Goal: Task Accomplishment & Management: Manage account settings

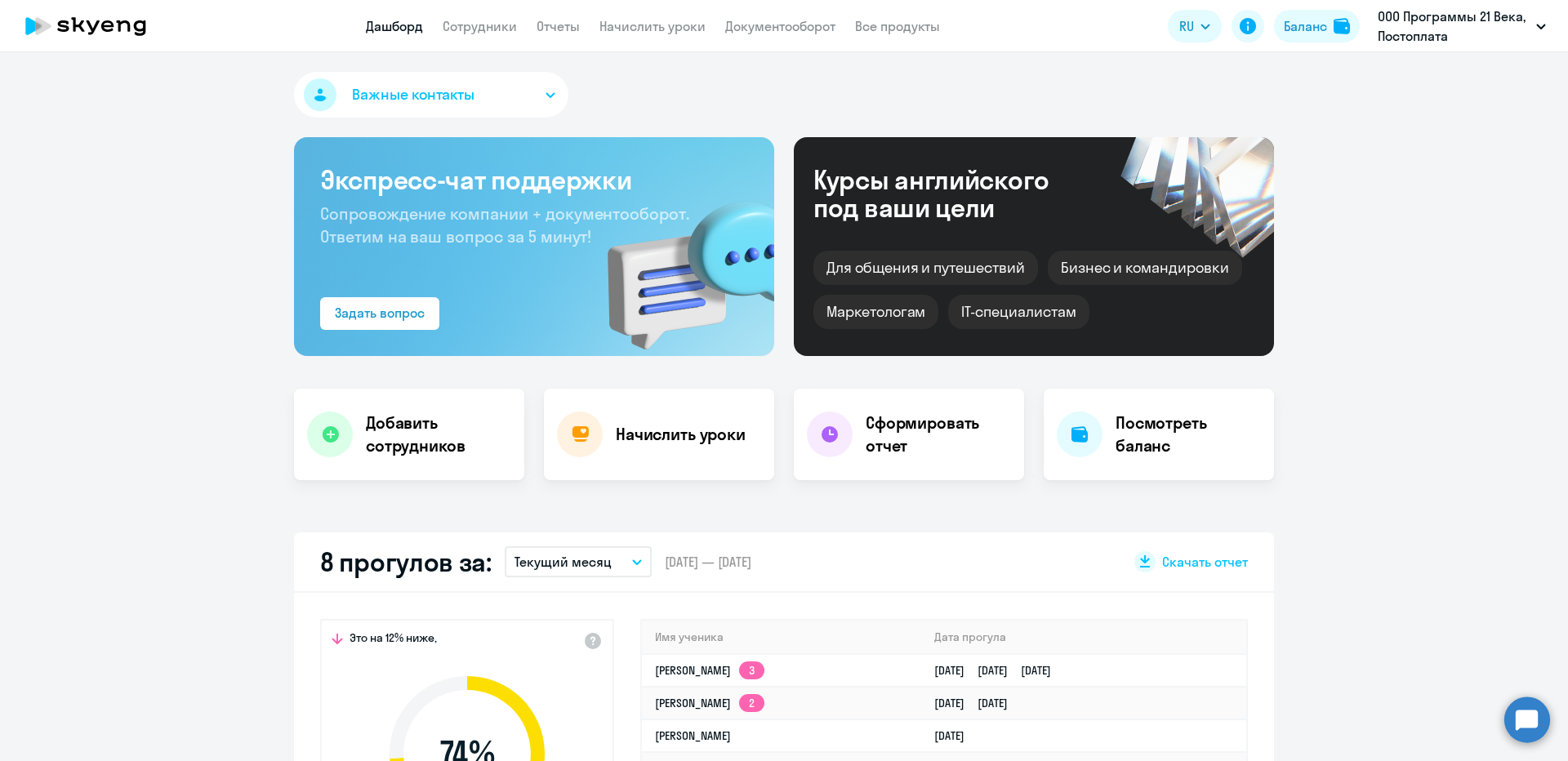
click at [1295, 31] on div "Баланс" at bounding box center [1305, 26] width 44 height 20
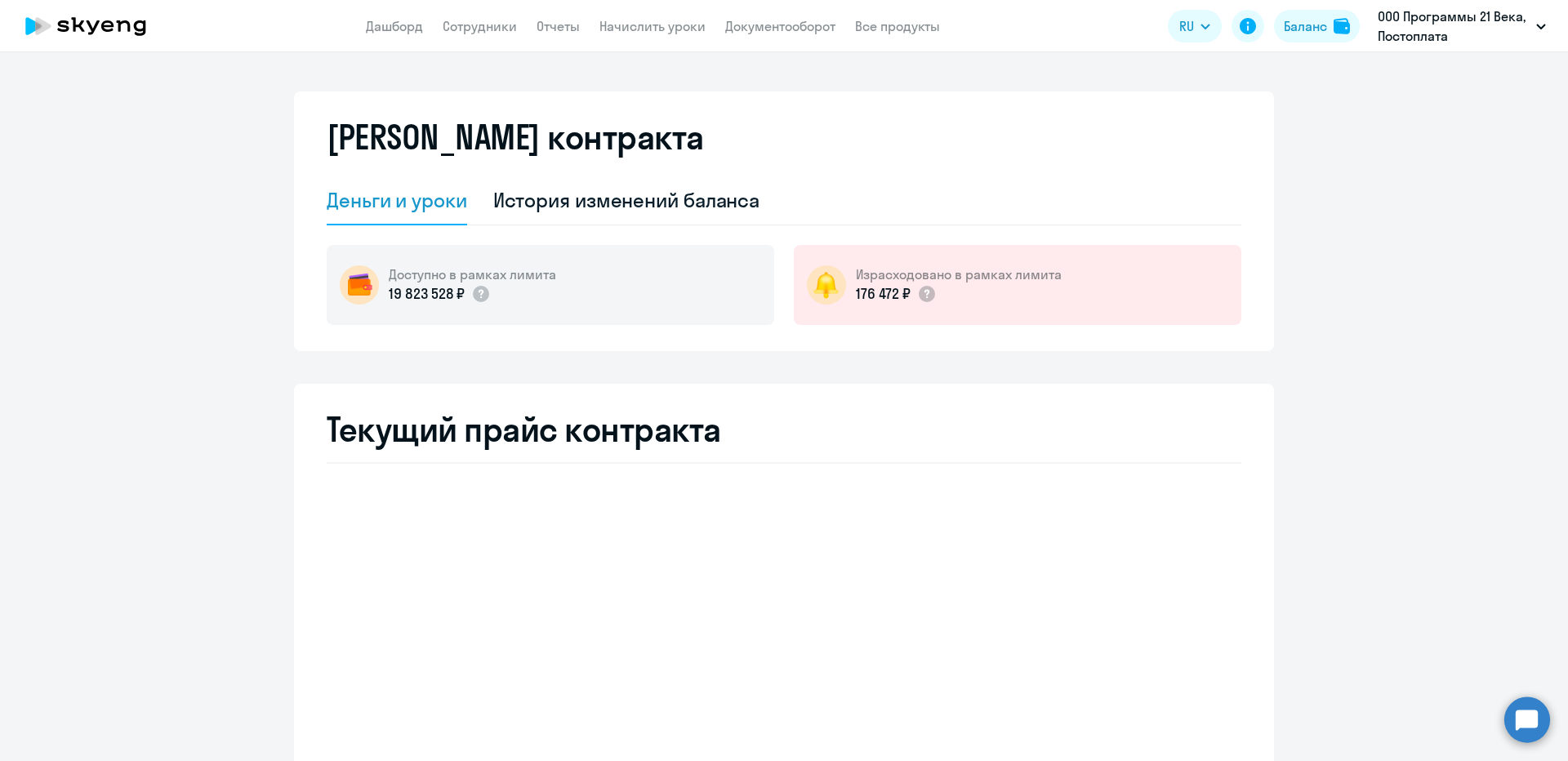
select select "english_adult_not_native_speaker"
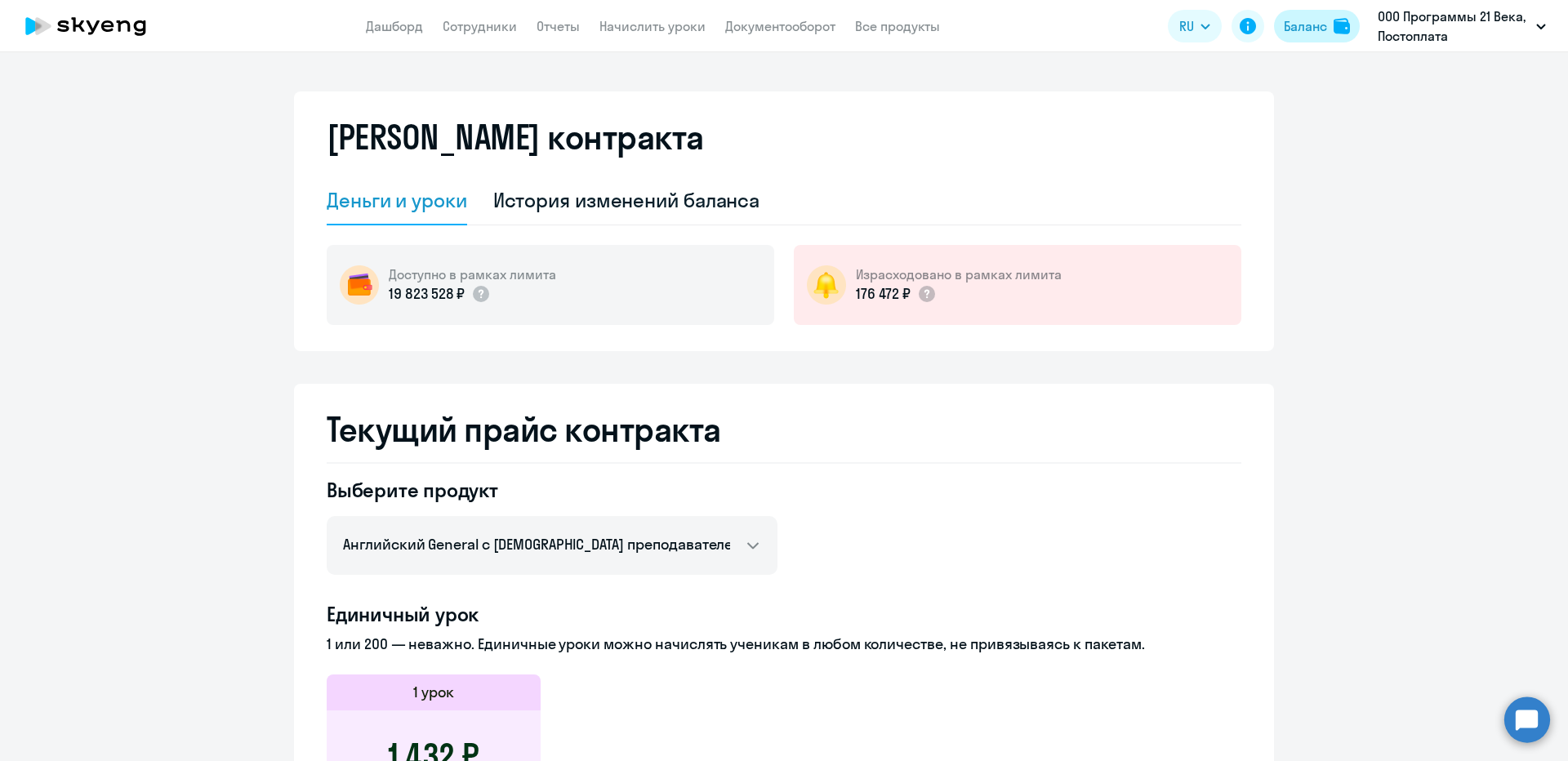
click at [1307, 16] on div "Баланс" at bounding box center [1305, 26] width 44 height 20
click at [470, 26] on link "Сотрудники" at bounding box center [480, 26] width 74 height 16
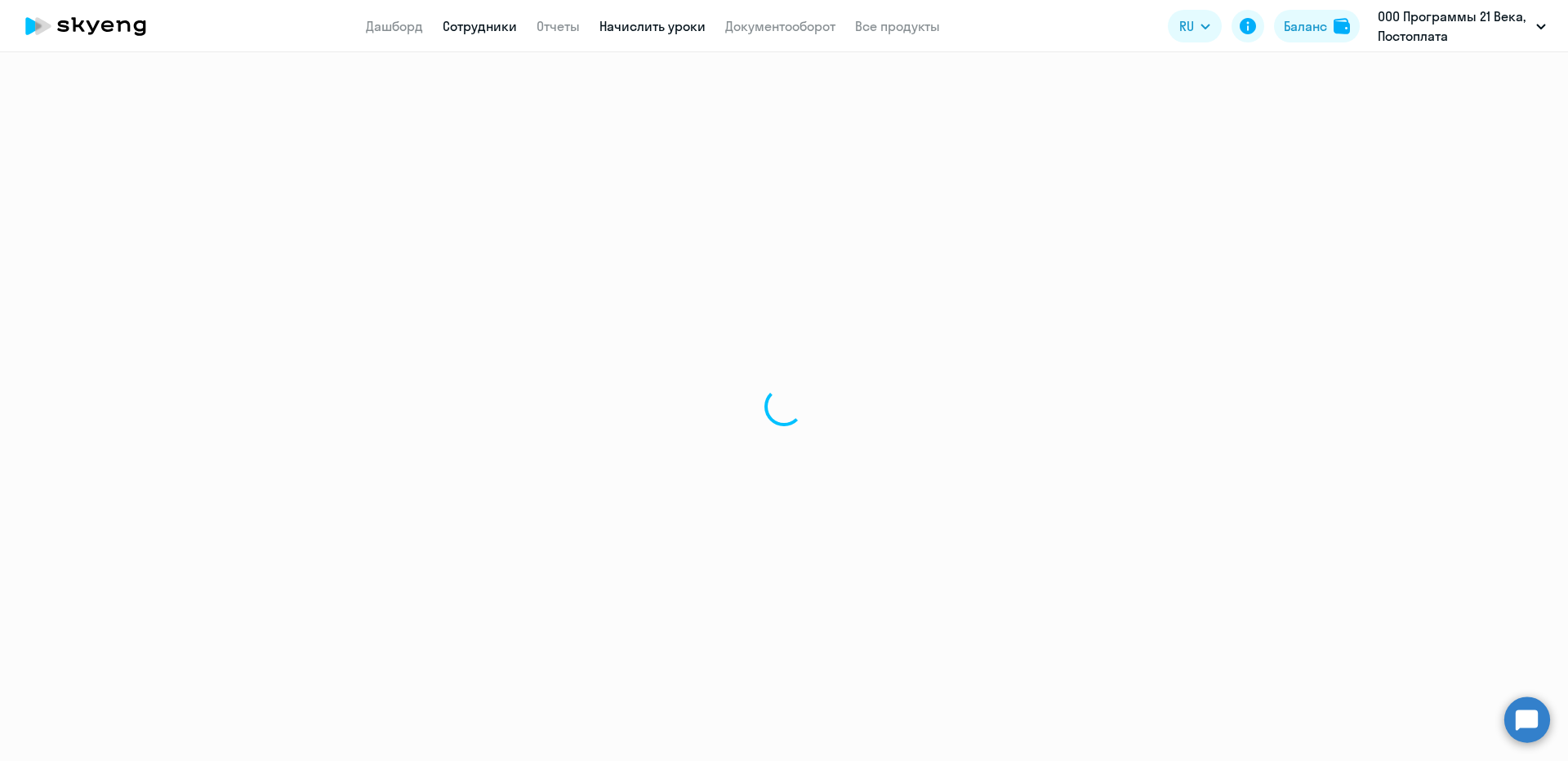
select select "30"
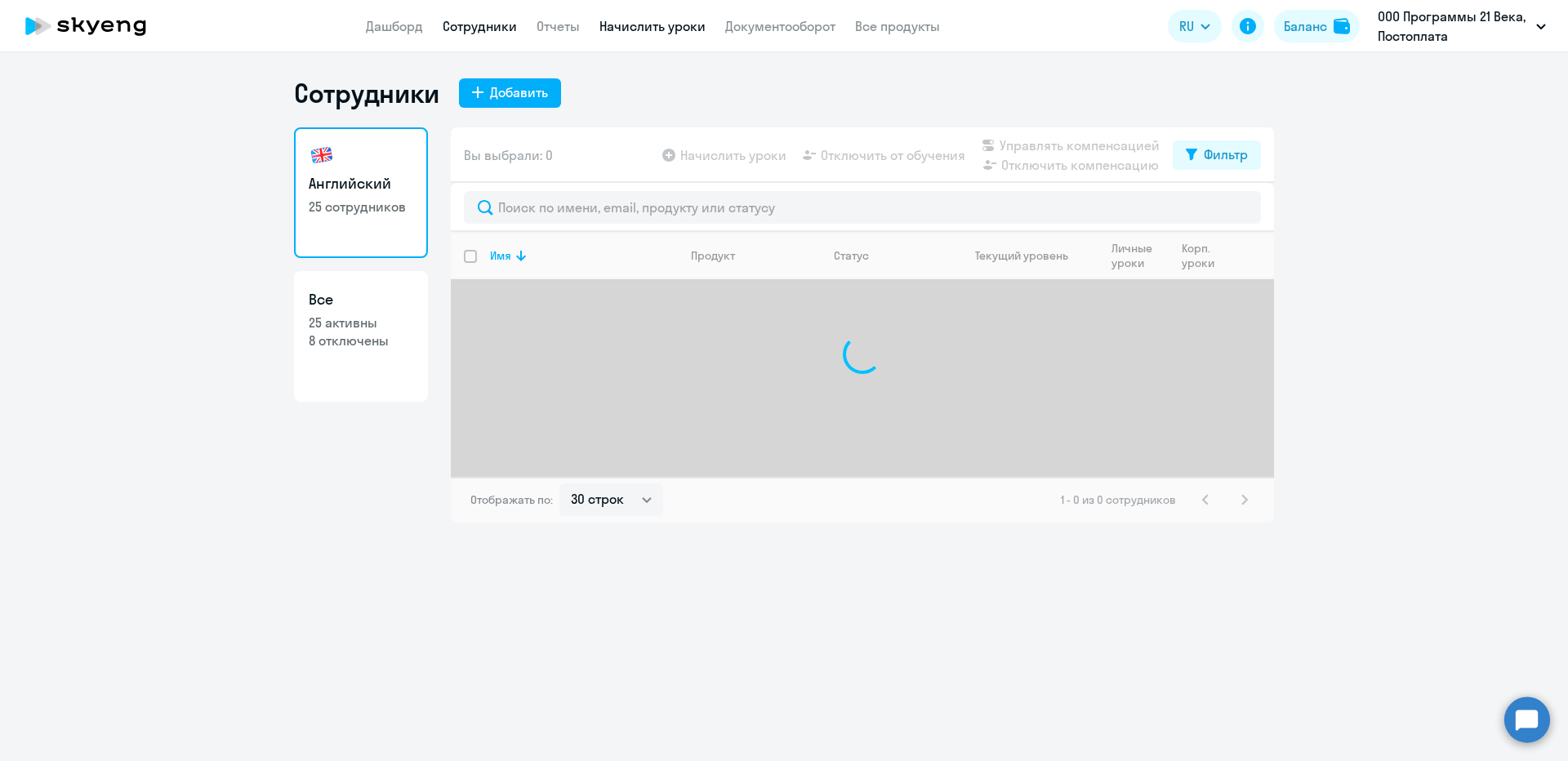
click at [621, 28] on link "Начислить уроки" at bounding box center [652, 26] width 106 height 16
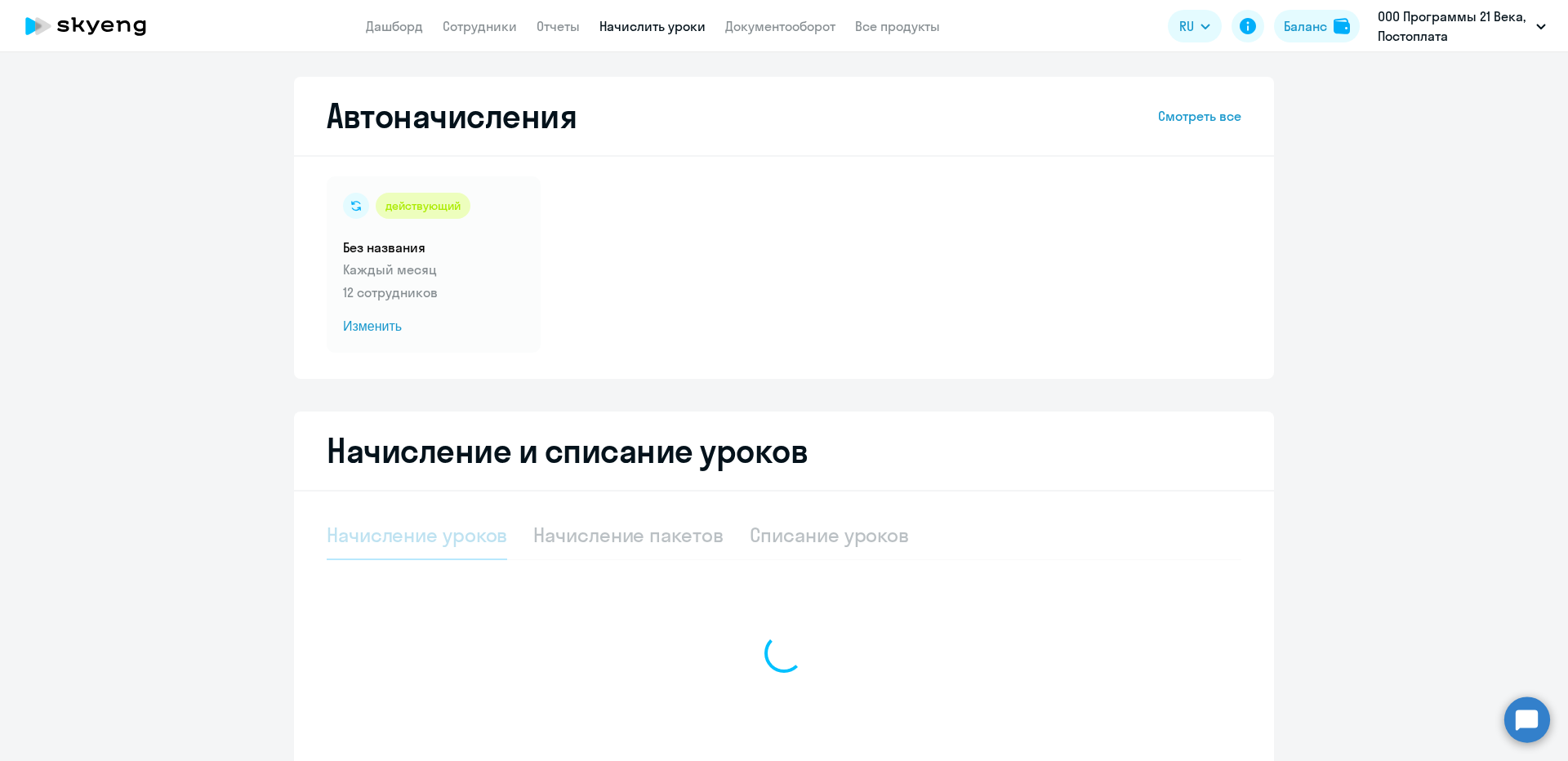
select select "10"
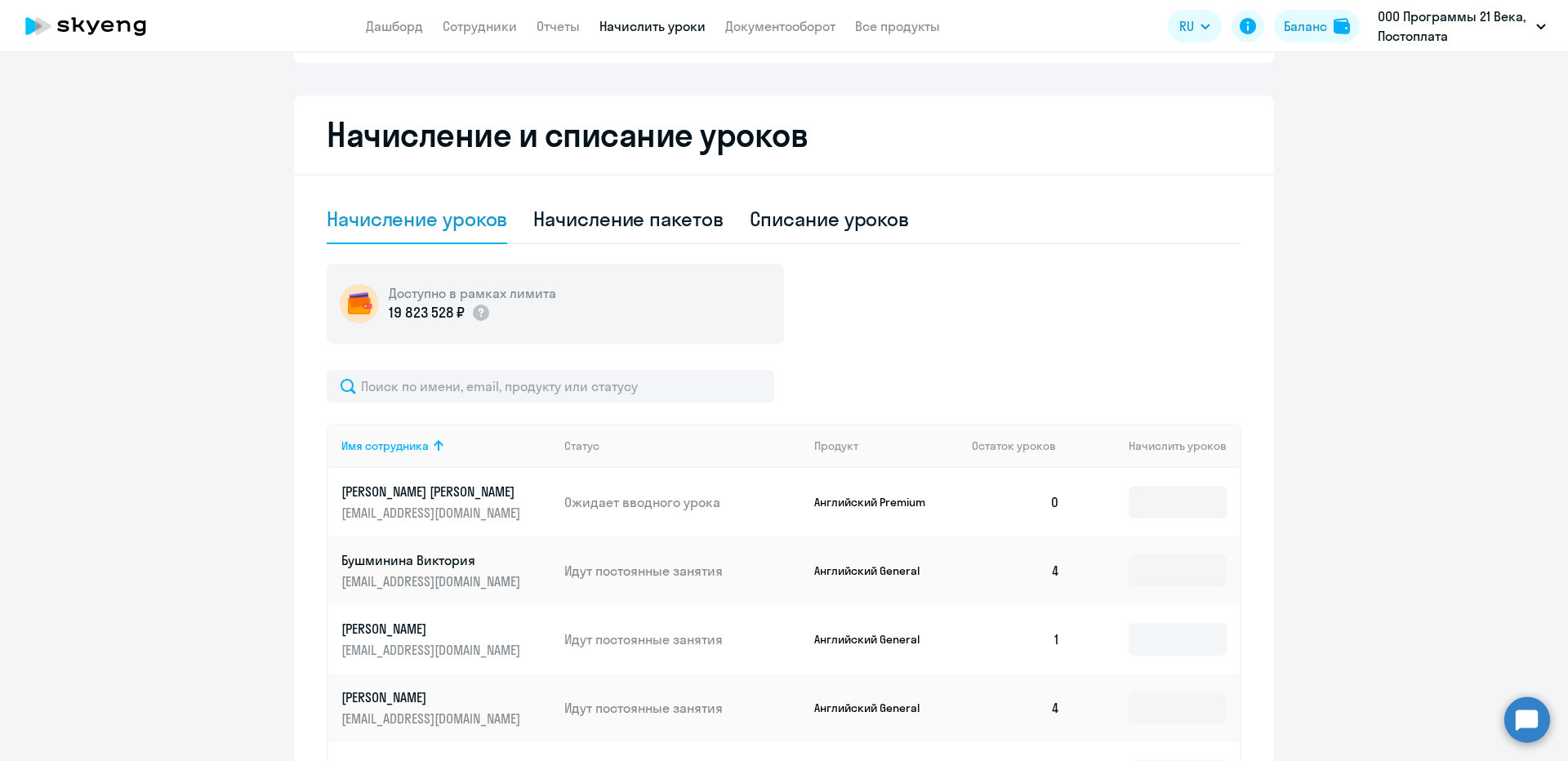
scroll to position [408, 0]
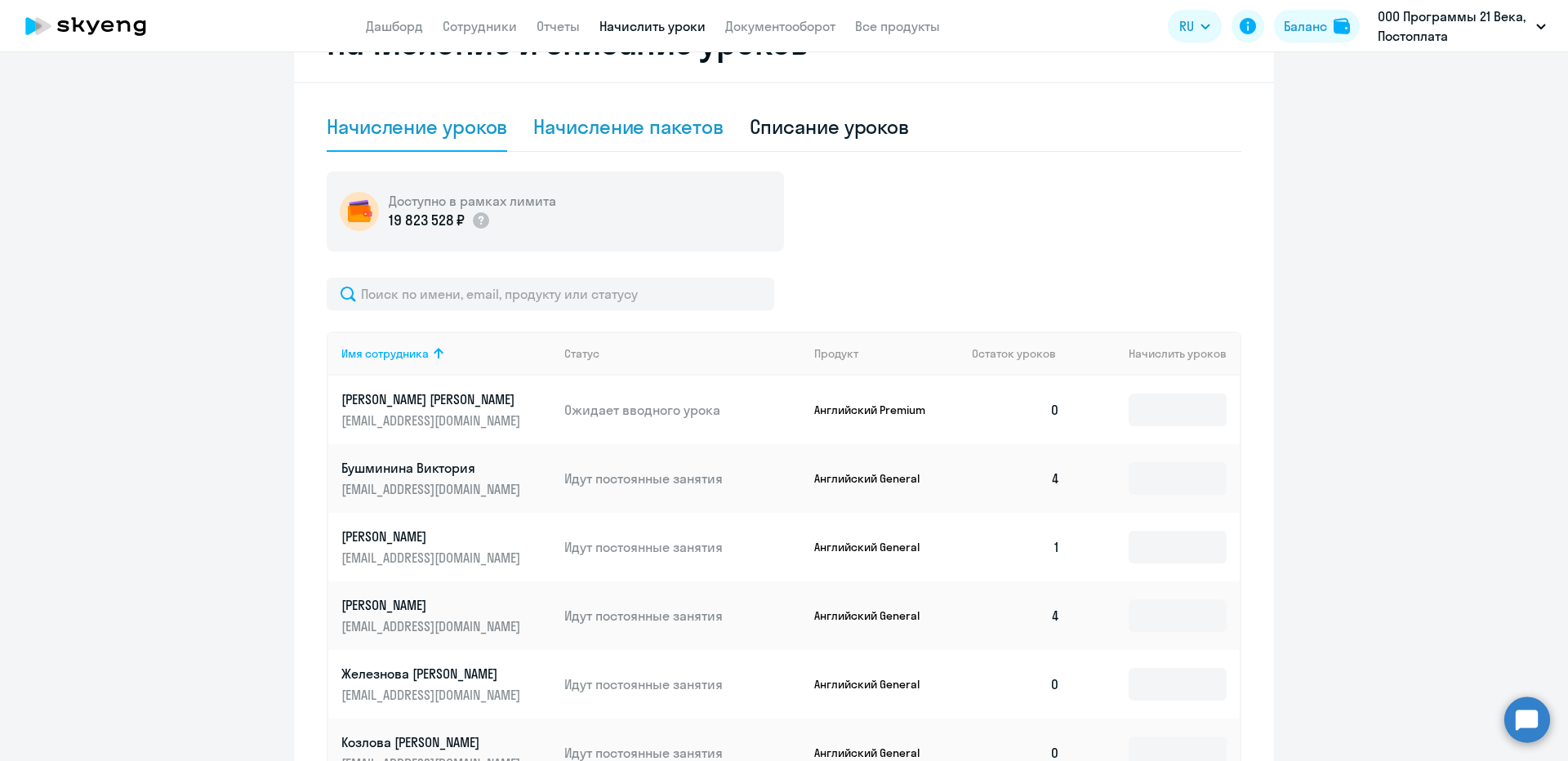
click at [533, 127] on div "Начисление пакетов" at bounding box center [628, 126] width 190 height 26
select select "10"
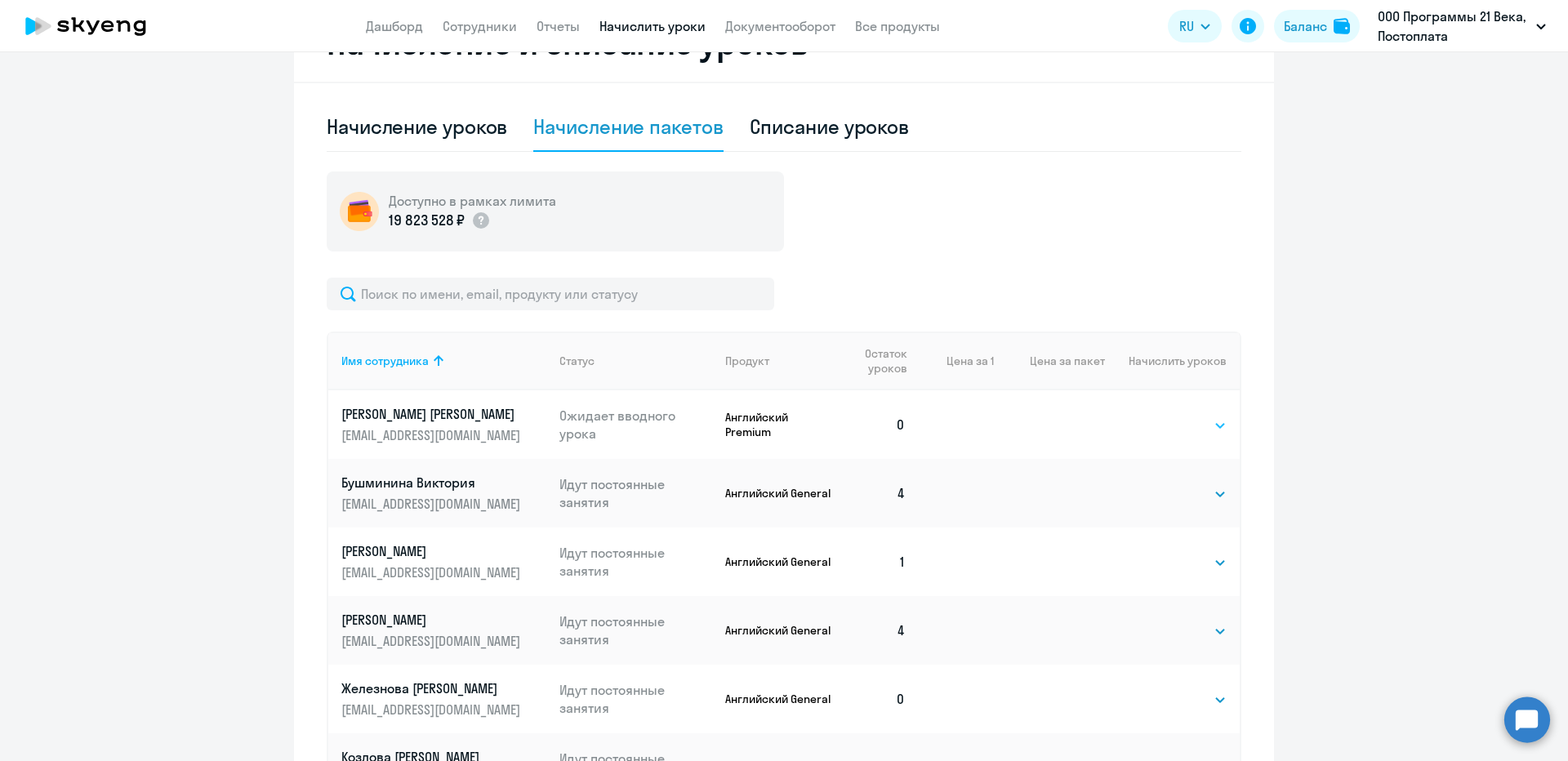
click at [1164, 431] on select "Выбрать 4 8 16 32 64 96 128" at bounding box center [1193, 426] width 67 height 20
select select "4"
click at [1159, 416] on select "Выбрать 4 8 16 32 64 96 128" at bounding box center [1193, 426] width 67 height 20
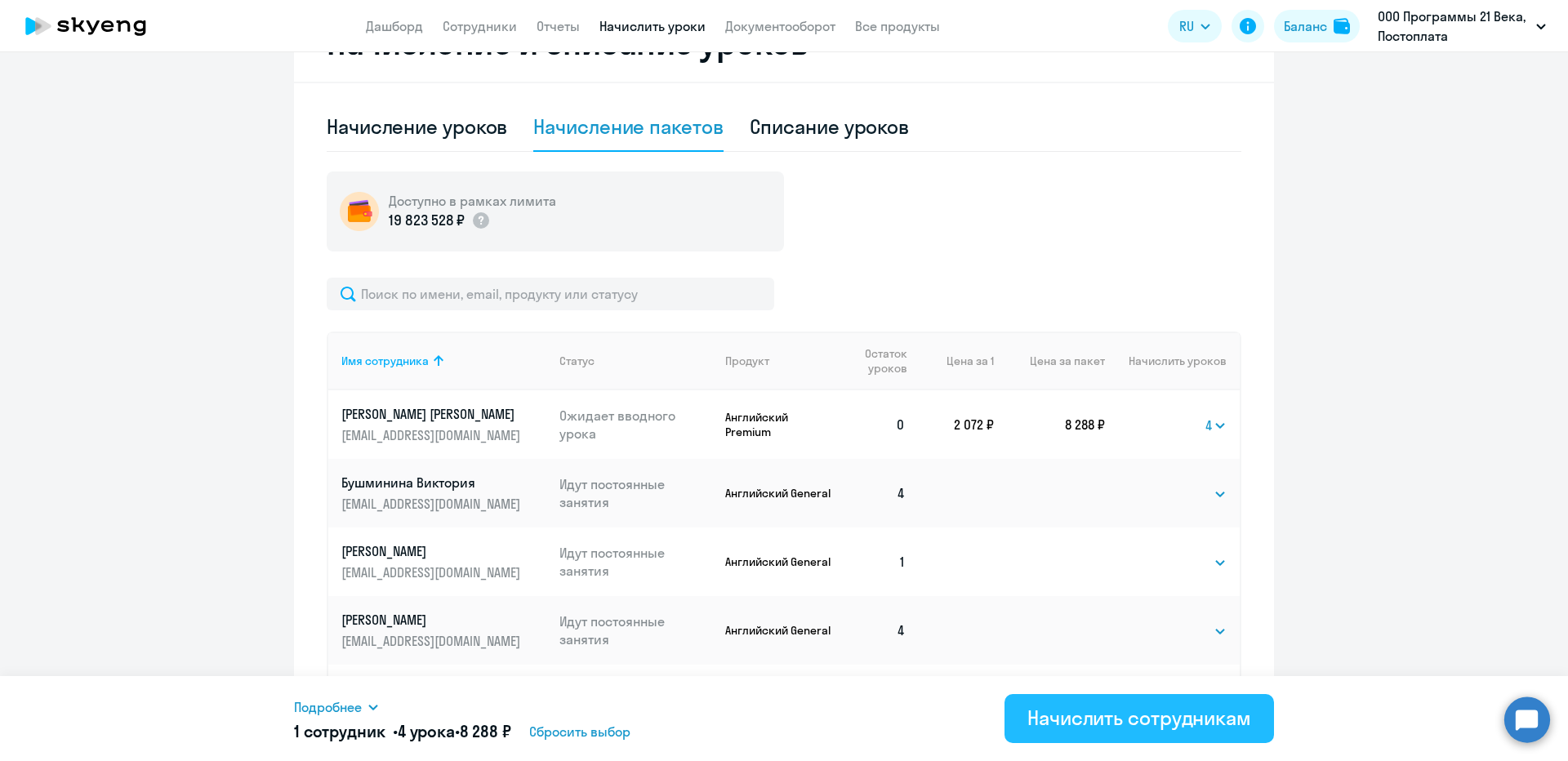
click at [1056, 714] on div "Начислить сотрудникам" at bounding box center [1139, 717] width 223 height 26
